Goal: Check status: Check status

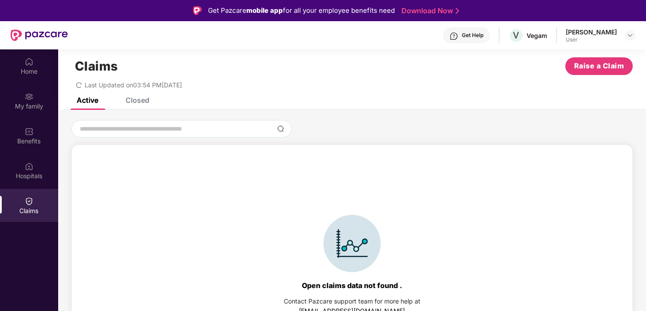
scroll to position [19, 0]
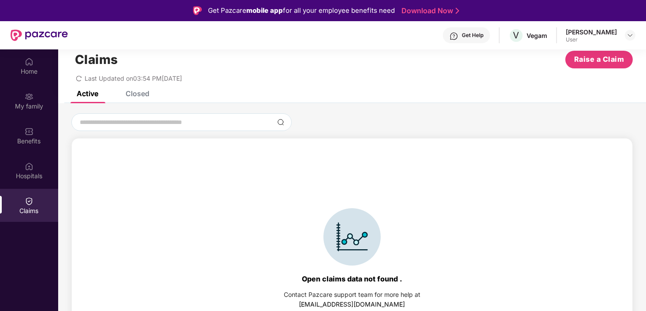
click at [126, 90] on div "Closed" at bounding box center [138, 93] width 24 height 9
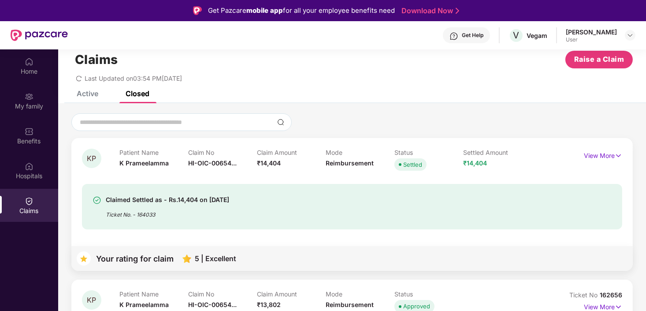
click at [181, 171] on div "Patient Name K Prameelamma" at bounding box center [153, 161] width 69 height 24
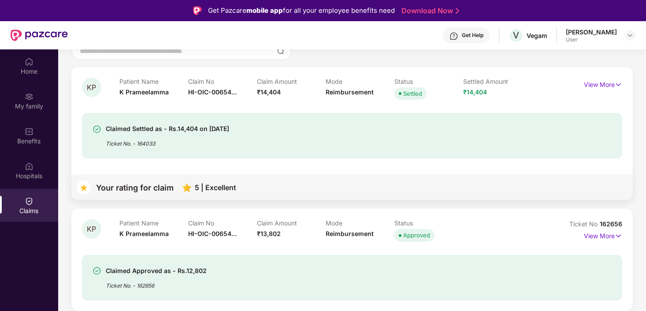
scroll to position [159, 0]
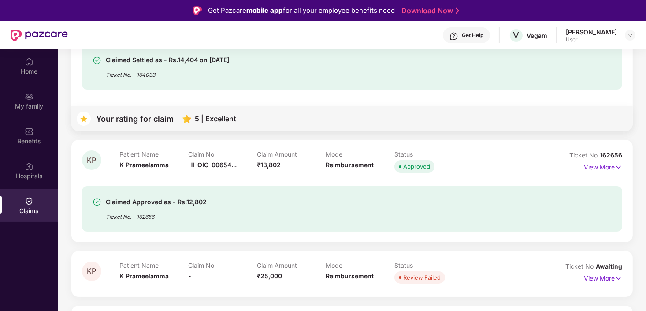
click at [236, 162] on span "HI-OIC-00654..." at bounding box center [212, 164] width 48 height 7
click at [150, 201] on div "Claimed Approved as - Rs.12,802" at bounding box center [156, 202] width 101 height 11
click at [611, 170] on p "View More" at bounding box center [603, 166] width 38 height 12
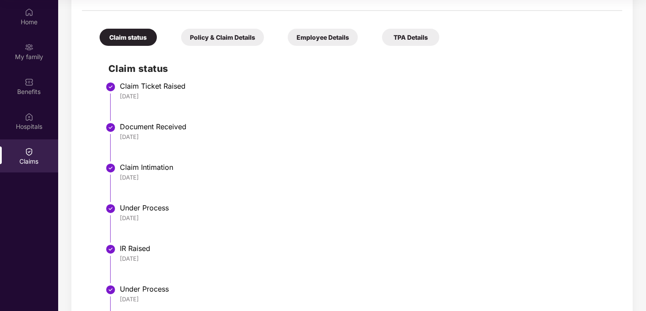
scroll to position [271, 0]
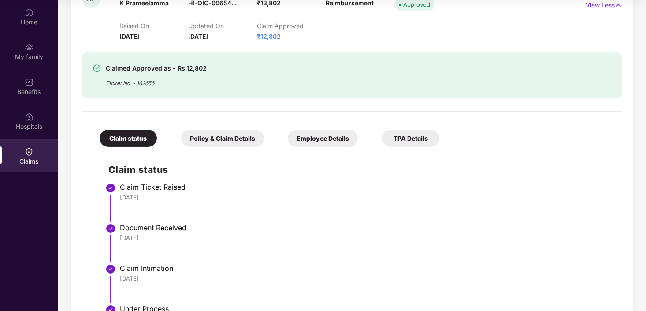
click at [236, 140] on div "Policy & Claim Details" at bounding box center [222, 138] width 83 height 17
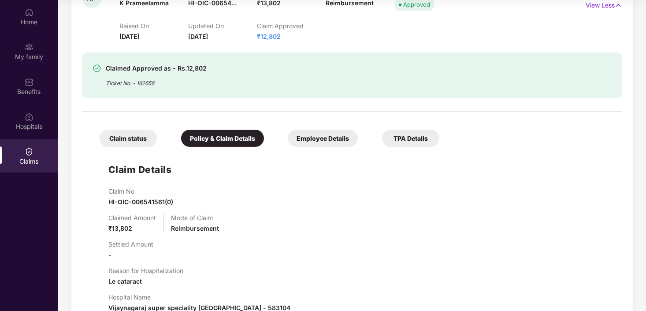
click at [309, 141] on div "Employee Details" at bounding box center [323, 138] width 70 height 17
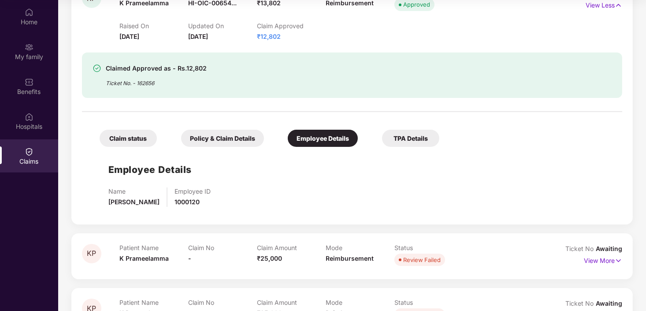
click at [386, 141] on div "TPA Details" at bounding box center [410, 138] width 57 height 17
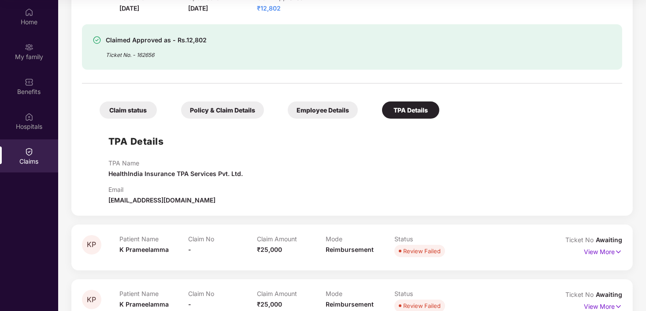
scroll to position [322, 0]
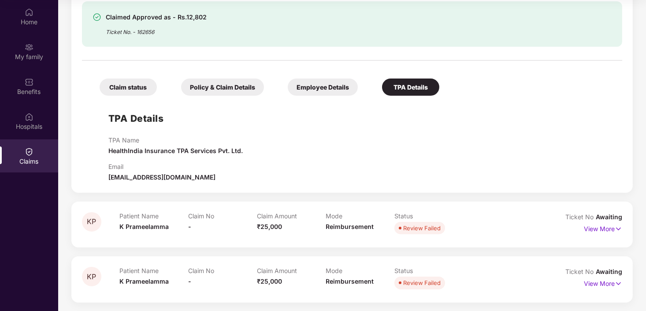
click at [214, 87] on div "Policy & Claim Details" at bounding box center [222, 86] width 83 height 17
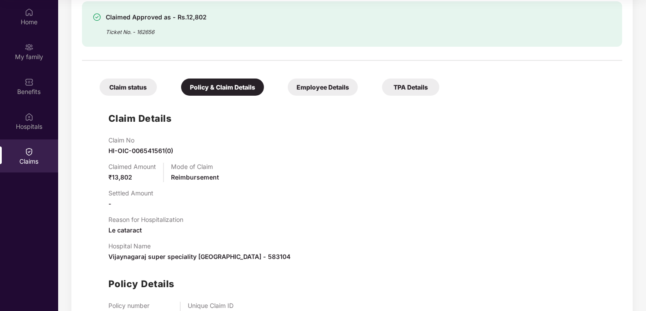
click at [146, 82] on div "Claim status" at bounding box center [128, 86] width 57 height 17
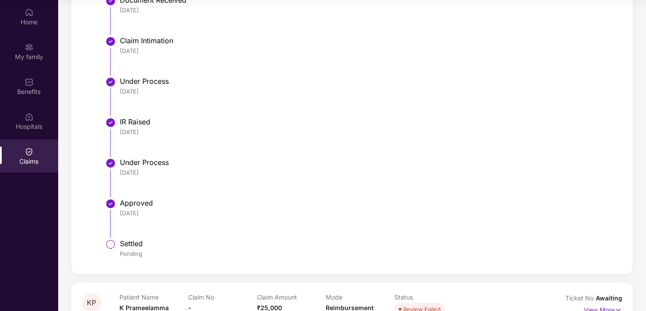
scroll to position [189, 0]
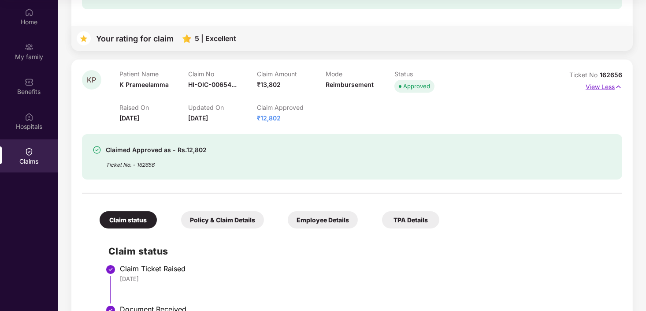
click at [601, 84] on p "View Less" at bounding box center [604, 86] width 37 height 12
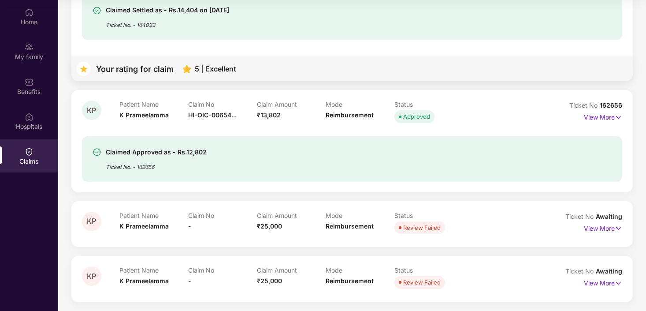
scroll to position [159, 0]
click at [598, 85] on div "KP Patient Name K Prameelamma Claim No HI-OIC-00654... Claim Amount ₹14,404 Mod…" at bounding box center [351, 125] width 561 height 353
click at [208, 187] on div "KP Patient Name K Prameelamma Claim No HI-OIC-00654... Claim Amount ₹13,802 Mod…" at bounding box center [351, 141] width 561 height 102
click at [212, 223] on div "Claim No -" at bounding box center [222, 224] width 69 height 24
click at [609, 117] on p "View More" at bounding box center [603, 117] width 38 height 12
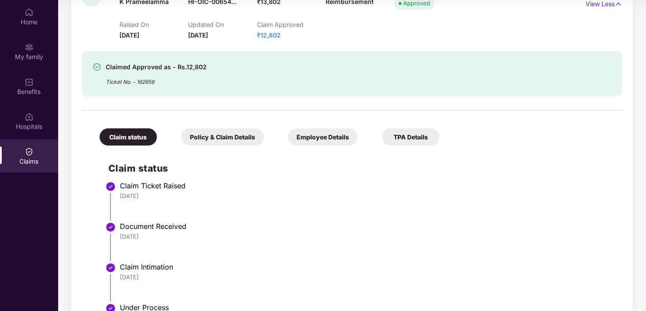
scroll to position [322, 0]
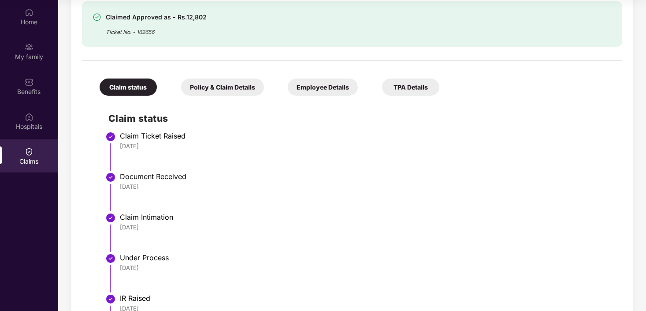
click at [264, 93] on div "Claim status Policy & Claim Details Employee Details TPA Details" at bounding box center [265, 83] width 349 height 26
click at [252, 87] on div "Policy & Claim Details" at bounding box center [222, 86] width 83 height 17
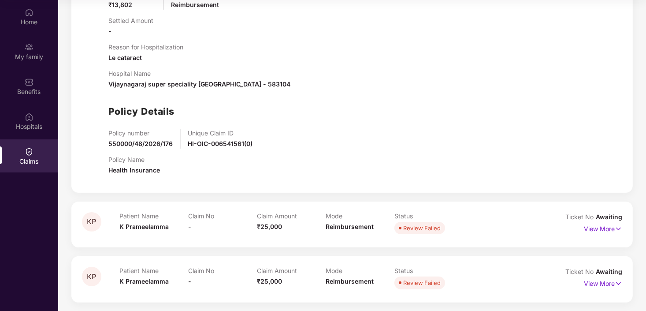
scroll to position [406, 0]
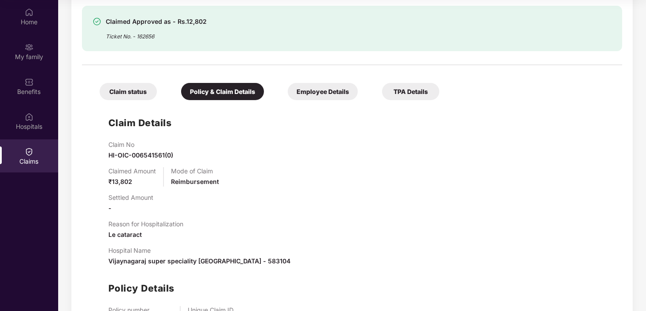
click at [317, 93] on div "Employee Details" at bounding box center [323, 91] width 70 height 17
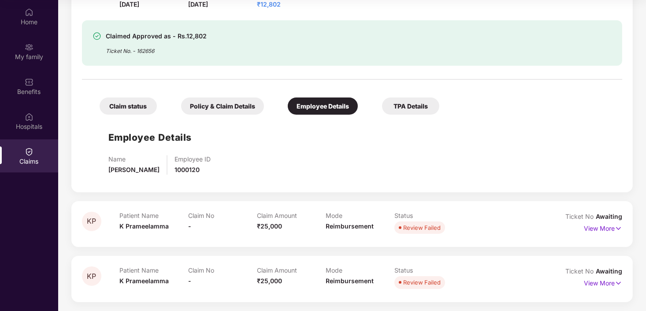
scroll to position [302, 0]
click at [448, 97] on div "Claim status Policy & Claim Details Employee Details TPA Details Employee Detai…" at bounding box center [352, 133] width 540 height 97
click at [404, 109] on div "TPA Details" at bounding box center [410, 106] width 57 height 17
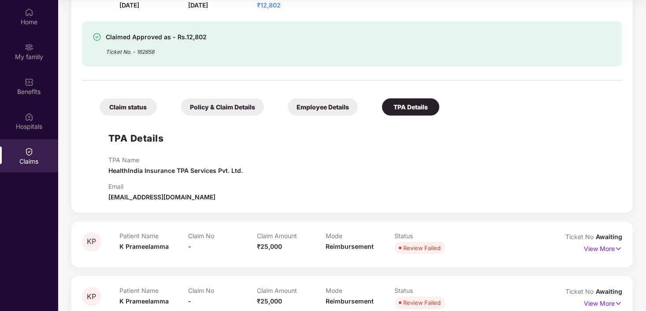
scroll to position [318, 0]
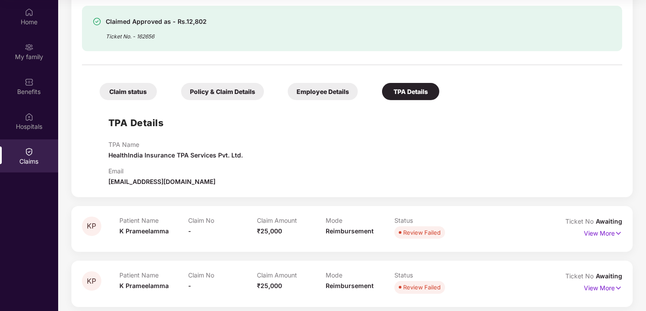
click at [149, 137] on div "TPA Details TPA Name HealthIndia Insurance TPA Services Pvt. Ltd. Email [EMAIL_…" at bounding box center [352, 145] width 523 height 82
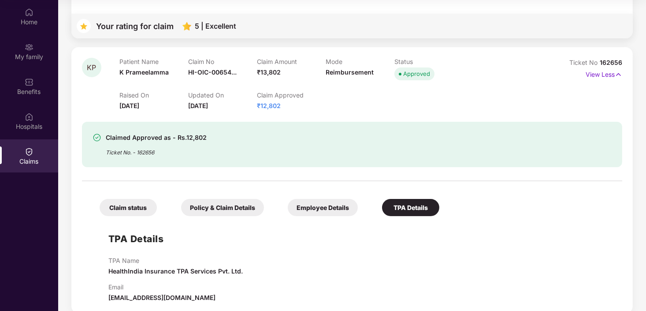
scroll to position [141, 0]
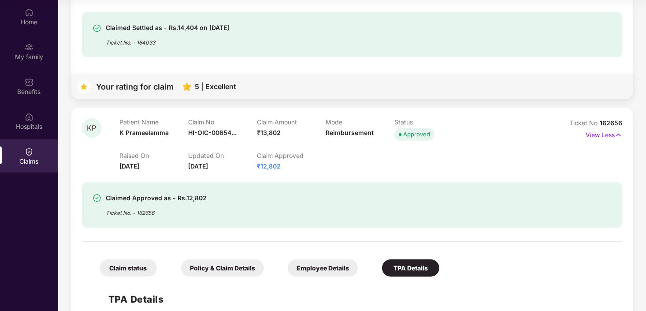
click at [158, 123] on p "Patient Name" at bounding box center [153, 121] width 69 height 7
click at [611, 141] on div "View Less" at bounding box center [604, 135] width 37 height 14
click at [603, 136] on p "View Less" at bounding box center [604, 134] width 37 height 12
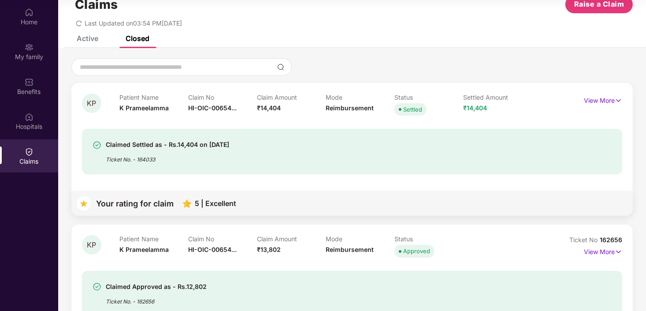
scroll to position [10, 0]
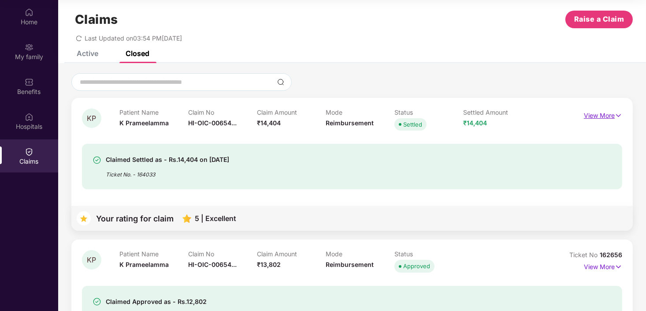
click at [609, 111] on p "View More" at bounding box center [603, 114] width 38 height 12
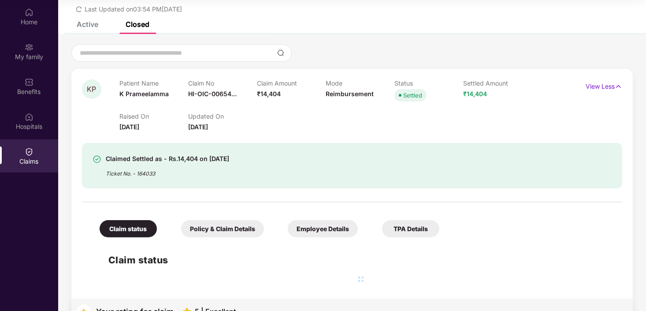
scroll to position [54, 0]
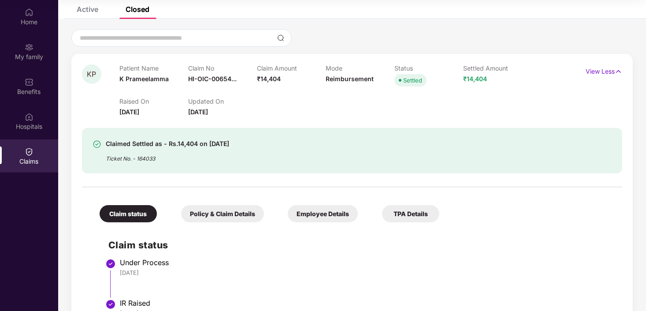
click at [229, 158] on div "Ticket No. - 164033" at bounding box center [167, 156] width 123 height 14
click at [228, 211] on div "Policy & Claim Details" at bounding box center [222, 213] width 83 height 17
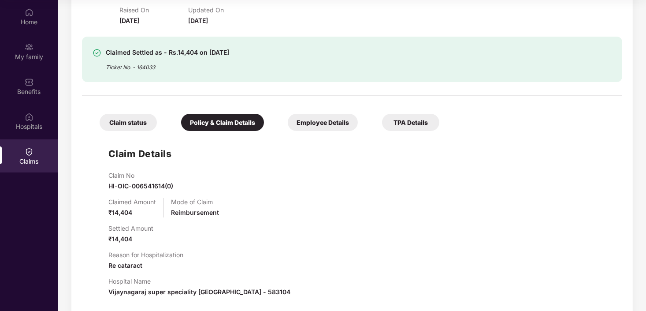
scroll to position [186, 0]
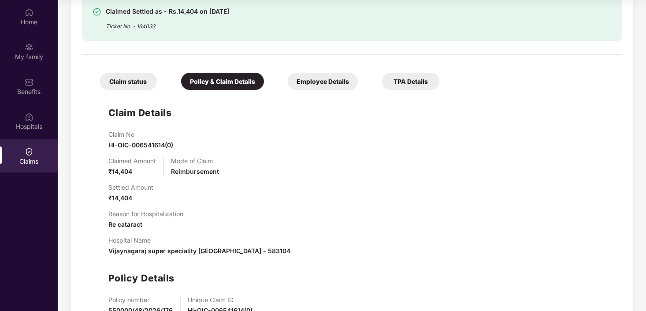
click at [328, 90] on div "Claim status Policy & Claim Details Employee Details TPA Details Claim Details …" at bounding box center [352, 203] width 540 height 289
click at [398, 78] on div "TPA Details" at bounding box center [410, 81] width 57 height 17
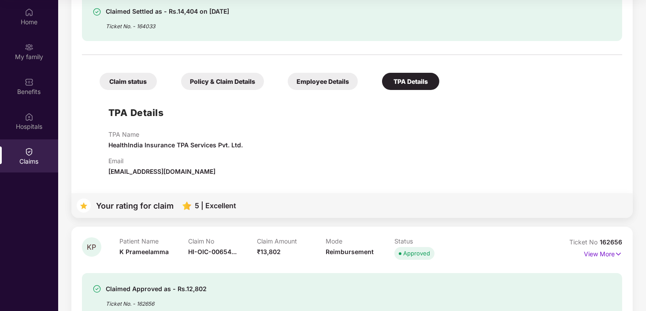
click at [215, 189] on div "KP Patient Name K Prameelamma Claim No HI-OIC-00654... Claim Amount ₹14,404 Mod…" at bounding box center [351, 70] width 561 height 296
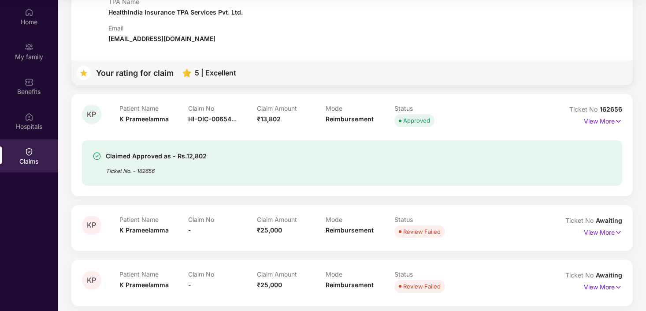
scroll to position [322, 0]
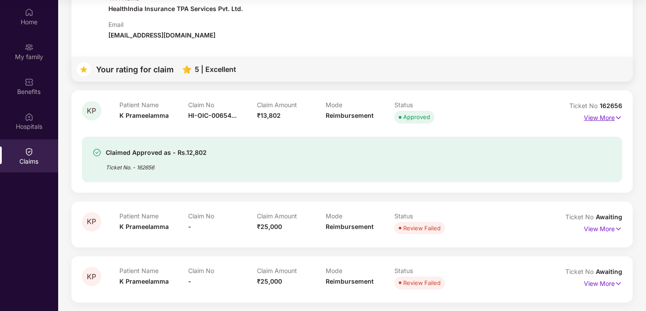
click at [611, 113] on p "View More" at bounding box center [603, 117] width 38 height 12
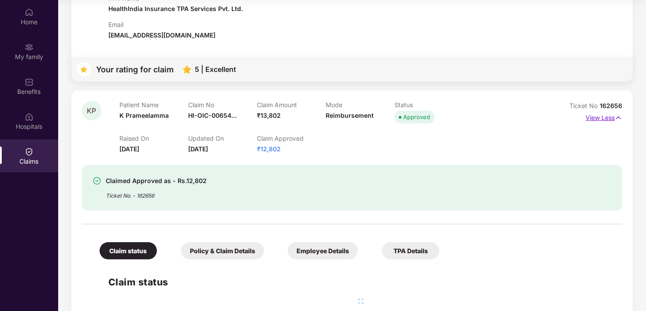
click at [611, 113] on p "View Less" at bounding box center [604, 117] width 37 height 12
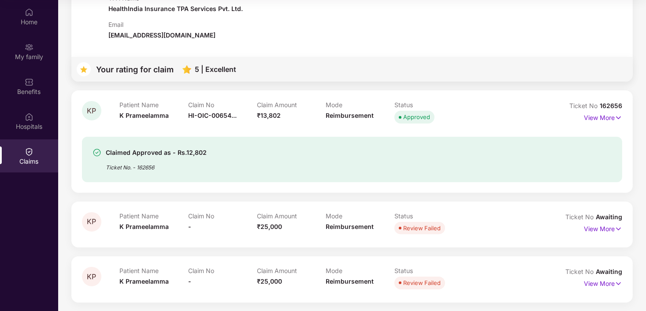
click at [173, 141] on div "Claimed Approved as - Rs.12,802 Ticket No. - 162656" at bounding box center [352, 159] width 540 height 45
drag, startPoint x: 173, startPoint y: 141, endPoint x: 160, endPoint y: 148, distance: 14.4
click at [162, 147] on div "Claimed Approved as - Rs.12,802" at bounding box center [156, 152] width 101 height 11
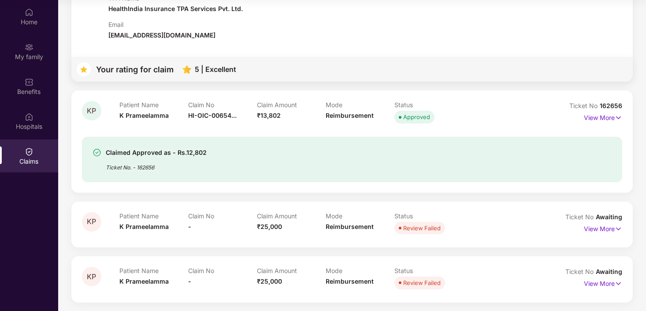
click at [116, 160] on div "Ticket No. - 162656" at bounding box center [156, 165] width 101 height 14
click at [99, 150] on img at bounding box center [97, 152] width 9 height 9
click at [112, 109] on div "KP" at bounding box center [100, 113] width 37 height 24
